Goal: Task Accomplishment & Management: Complete application form

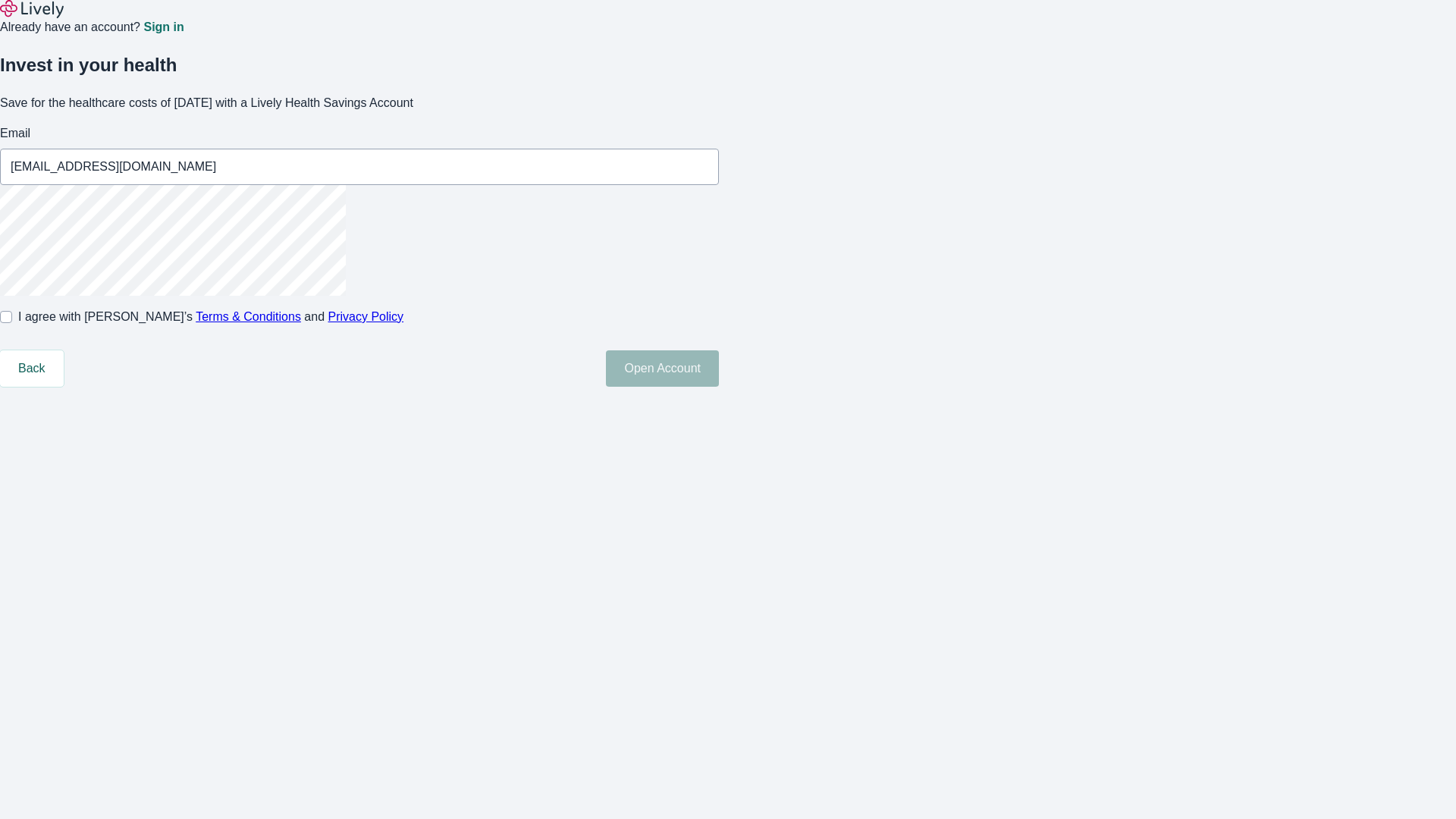
click at [12, 323] on input "I agree with Lively’s Terms & Conditions and Privacy Policy" at bounding box center [6, 316] width 12 height 12
checkbox input "true"
click at [719, 387] on button "Open Account" at bounding box center [663, 369] width 113 height 37
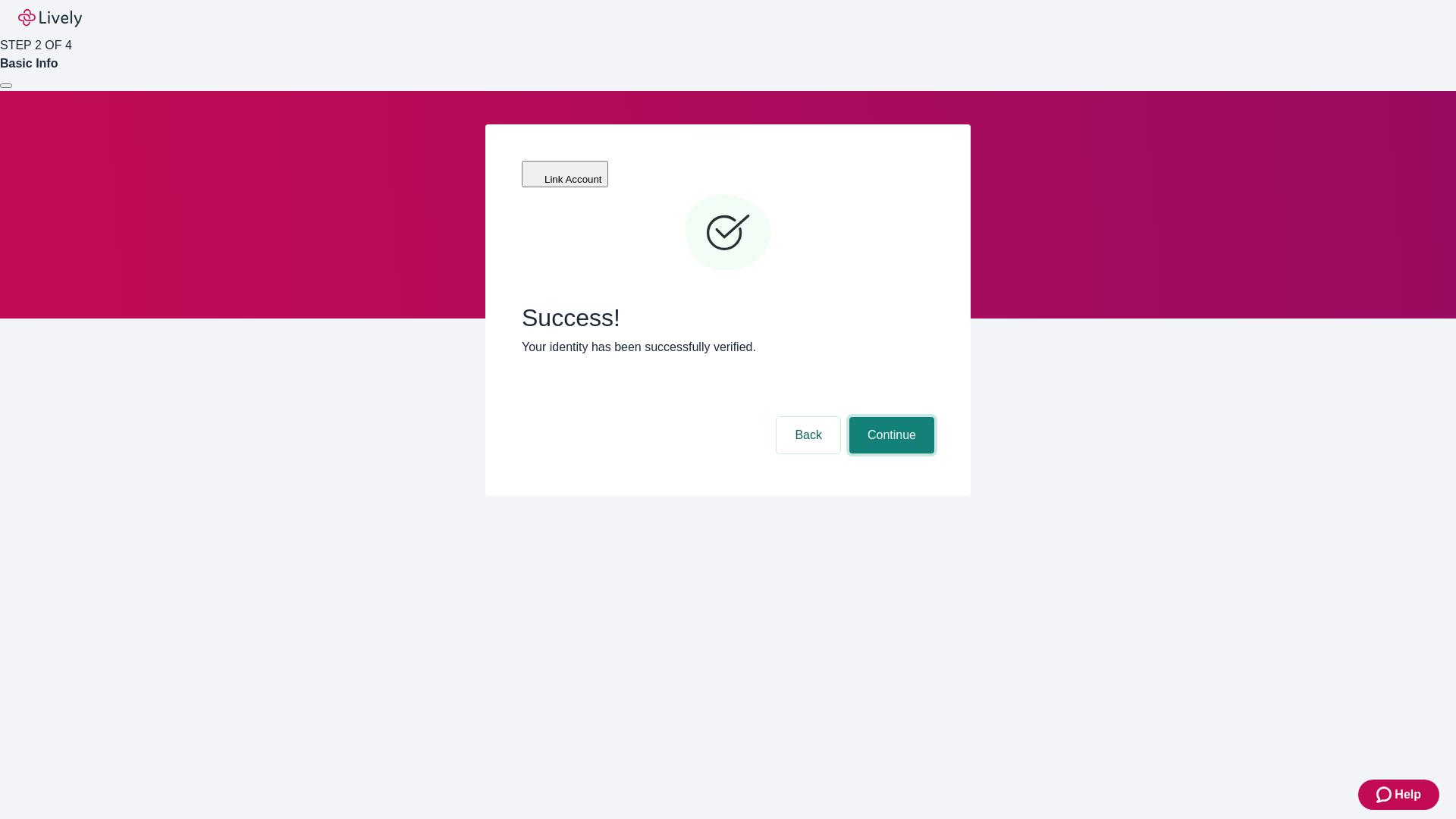
click at [890, 417] on button "Continue" at bounding box center [892, 435] width 85 height 37
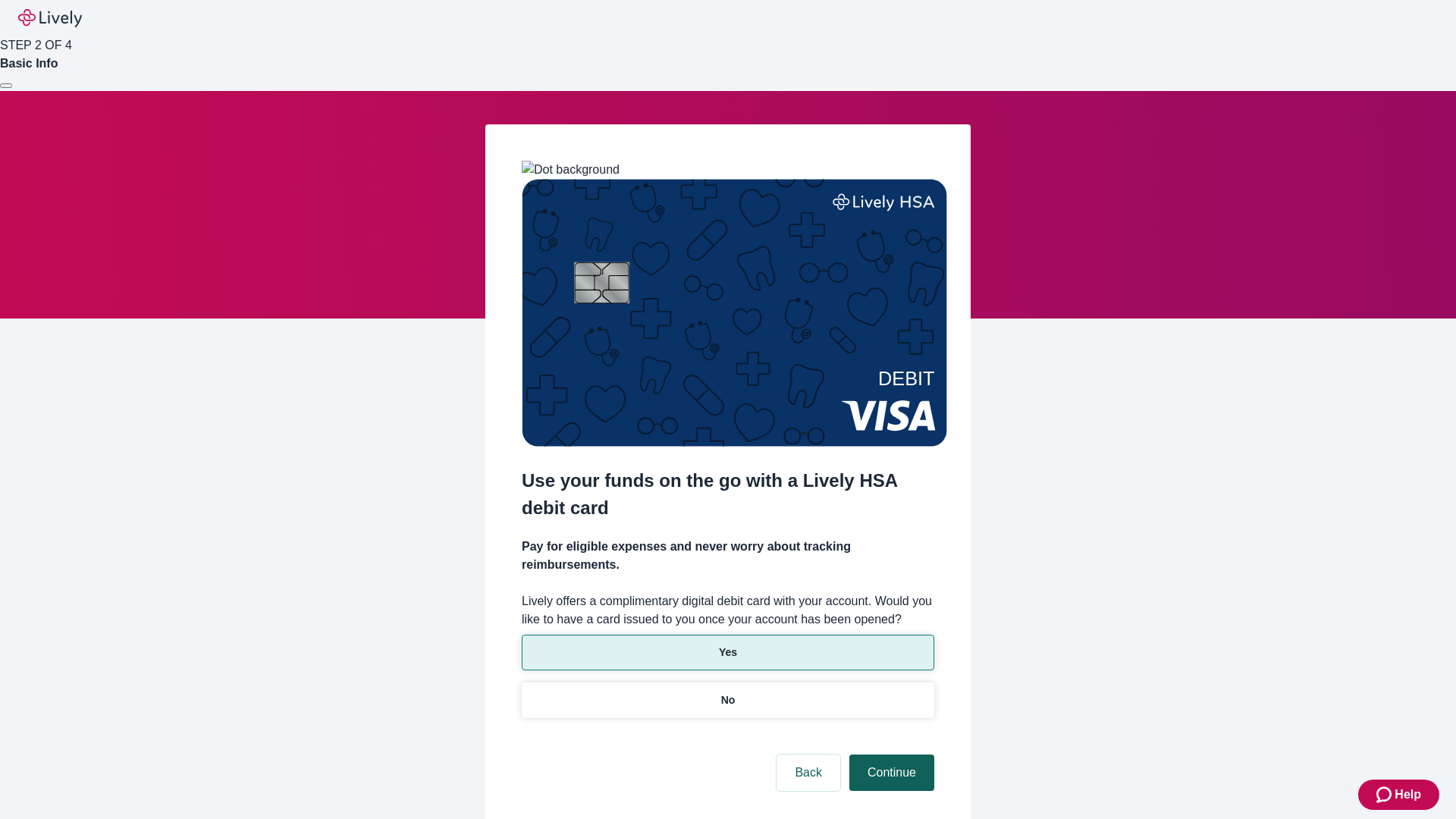
click at [728, 693] on p "No" at bounding box center [728, 700] width 14 height 16
click at [890, 755] on button "Continue" at bounding box center [892, 773] width 85 height 37
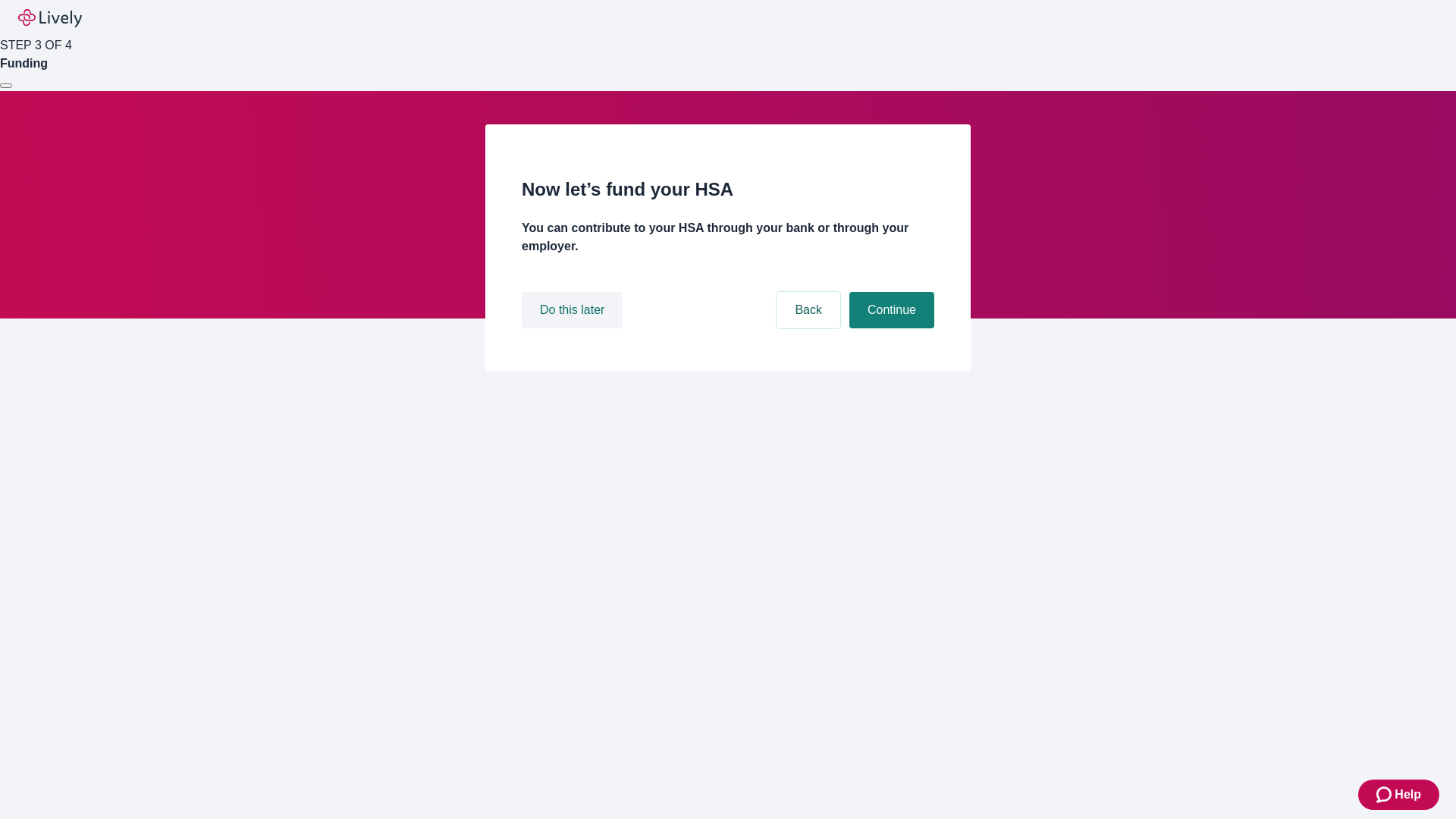
click at [574, 328] on button "Do this later" at bounding box center [571, 311] width 100 height 37
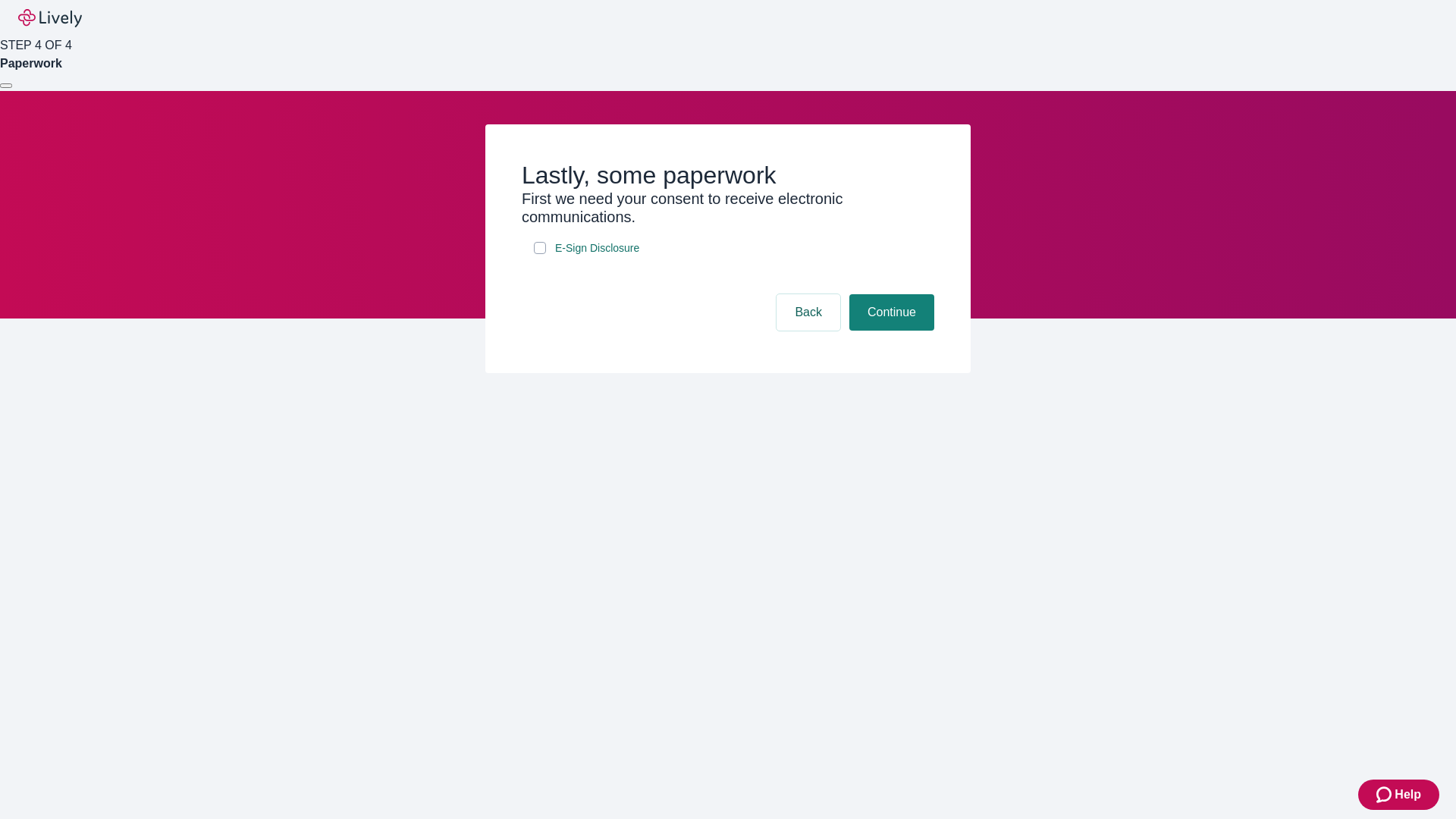
click at [540, 254] on input "E-Sign Disclosure" at bounding box center [540, 248] width 12 height 12
checkbox input "true"
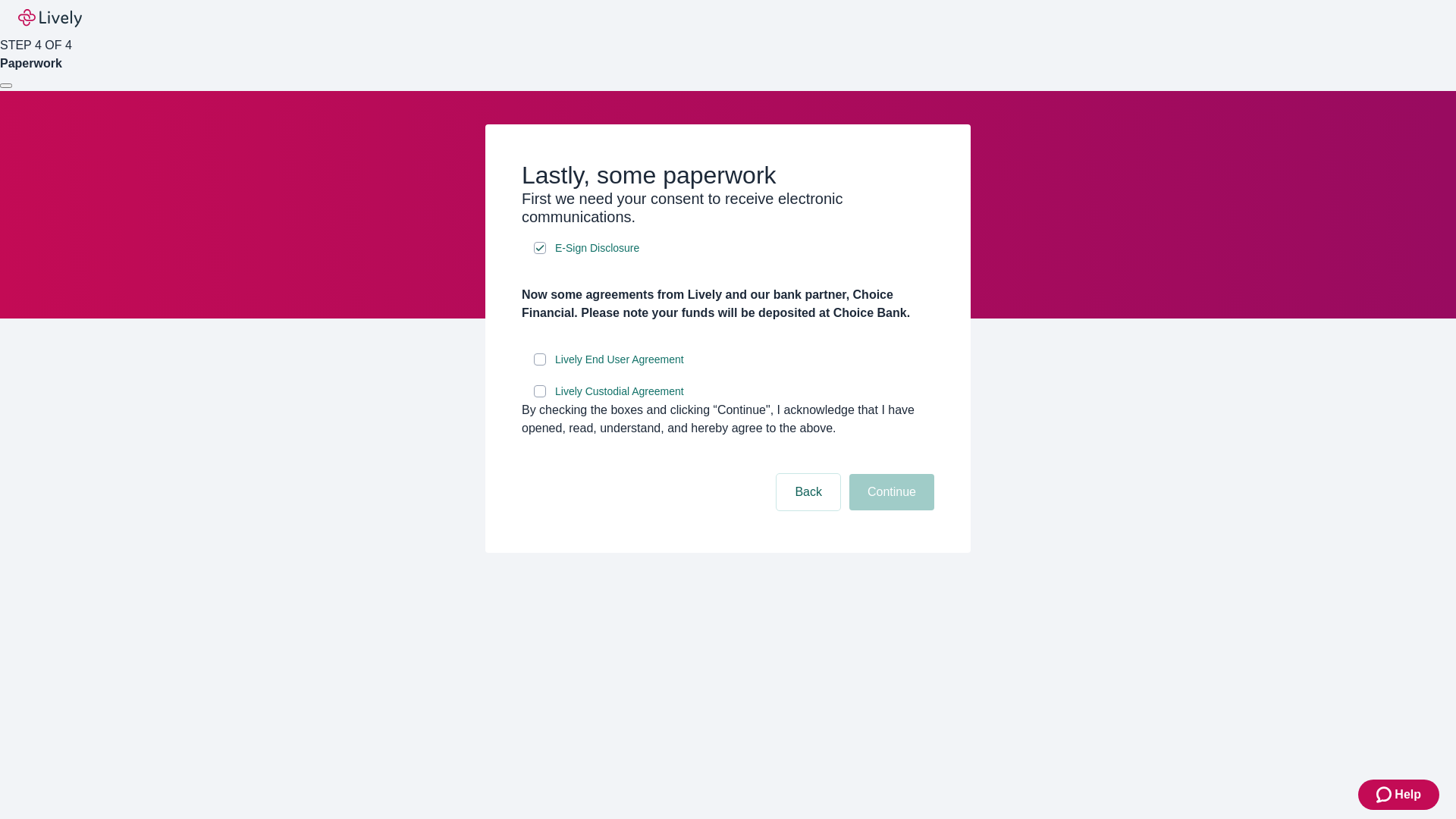
click at [540, 365] on input "Lively End User Agreement" at bounding box center [540, 360] width 12 height 12
checkbox input "true"
click at [540, 397] on input "Lively Custodial Agreement" at bounding box center [540, 391] width 12 height 12
checkbox input "true"
click at [890, 511] on button "Continue" at bounding box center [892, 493] width 85 height 37
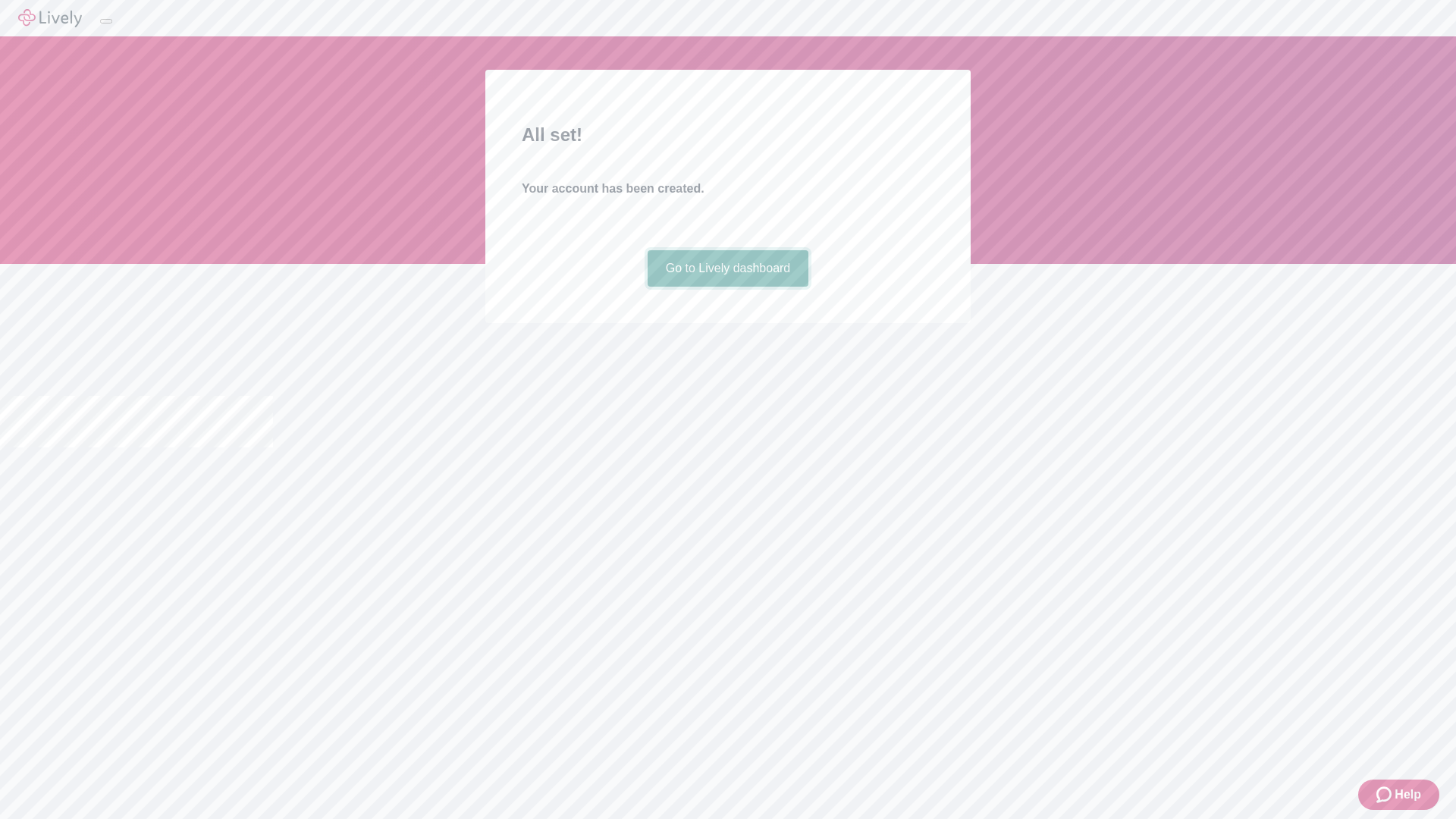
click at [728, 287] on link "Go to Lively dashboard" at bounding box center [728, 268] width 162 height 37
